Goal: Use online tool/utility

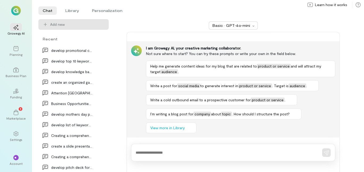
click at [204, 158] on div at bounding box center [233, 153] width 204 height 18
click at [144, 159] on div at bounding box center [233, 153] width 204 height 18
click at [144, 156] on div at bounding box center [233, 153] width 204 height 18
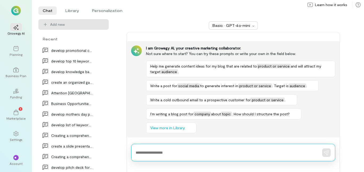
click at [158, 152] on textarea at bounding box center [226, 153] width 180 height 6
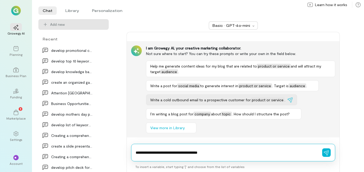
type textarea "**********"
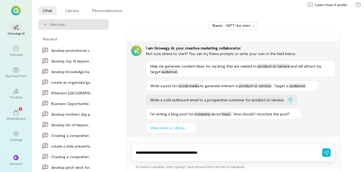
click at [193, 95] on button "Write a cold outbound email to a prospective customer for product or service ." at bounding box center [221, 100] width 151 height 11
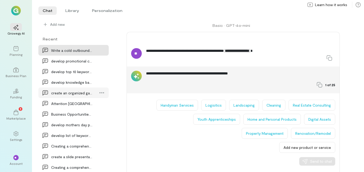
scroll to position [26, 0]
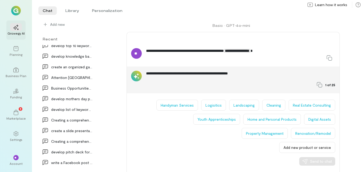
click at [18, 31] on div "Growegy AI" at bounding box center [15, 33] width 17 height 4
click at [18, 30] on div at bounding box center [16, 27] width 12 height 8
